Goal: Information Seeking & Learning: Learn about a topic

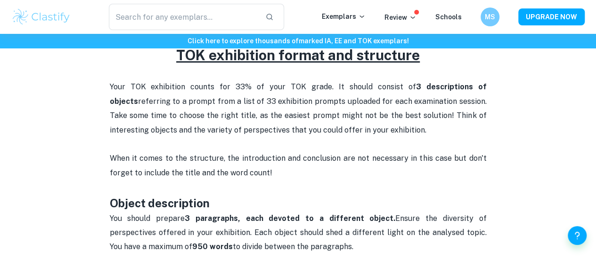
scroll to position [541, 0]
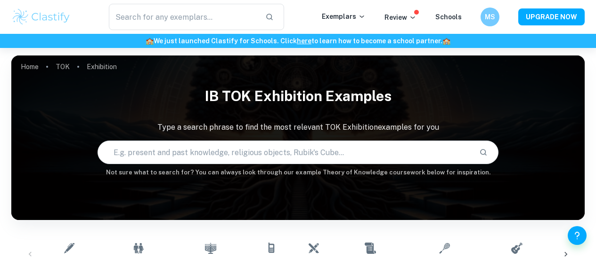
scroll to position [115, 0]
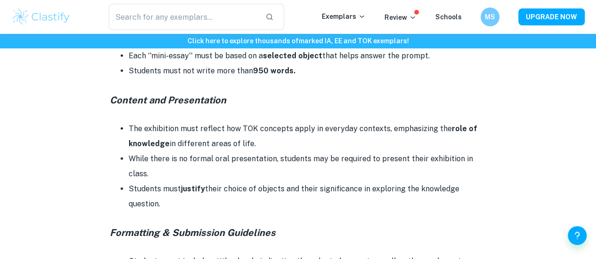
scroll to position [1301, 0]
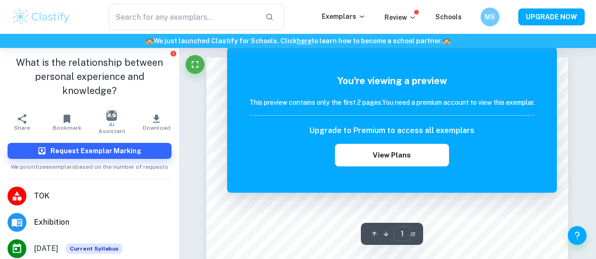
scroll to position [890, 0]
